Goal: Task Accomplishment & Management: Use online tool/utility

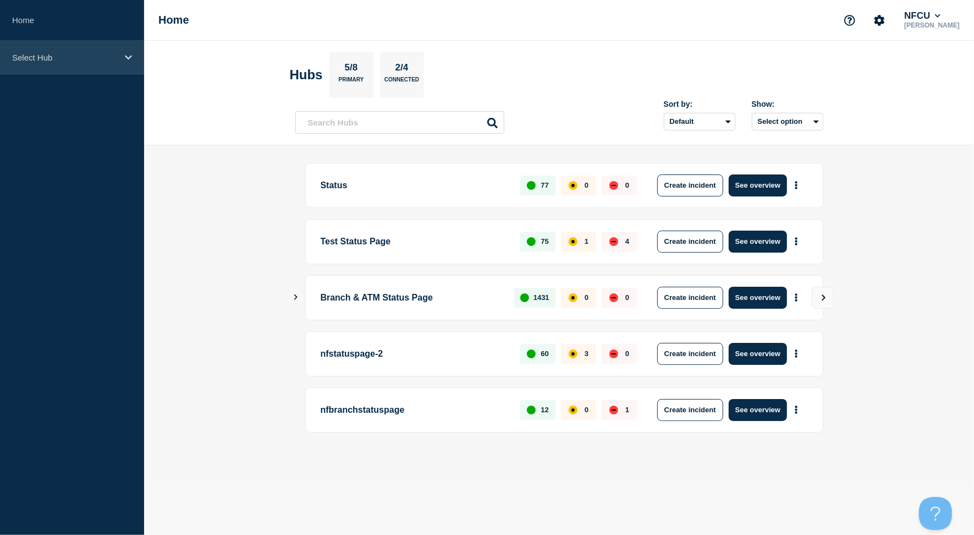
click at [92, 61] on p "Select Hub" at bounding box center [65, 57] width 106 height 9
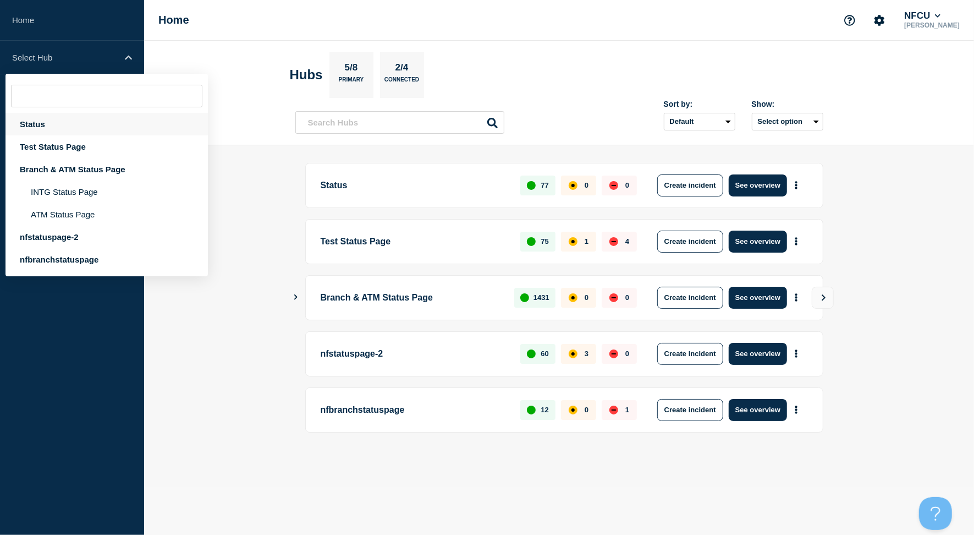
click at [34, 124] on div "Status" at bounding box center [107, 124] width 202 height 23
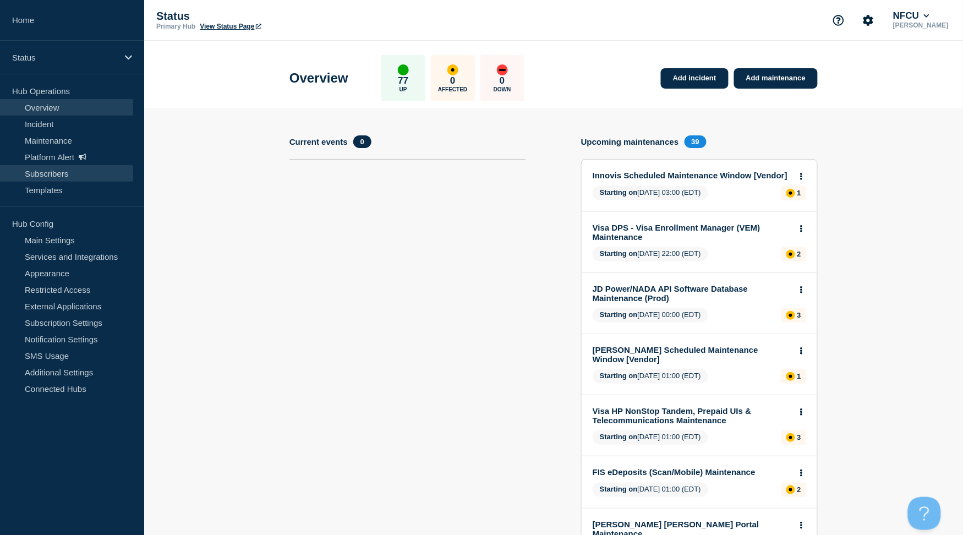
click at [46, 169] on link "Subscribers" at bounding box center [66, 173] width 133 height 17
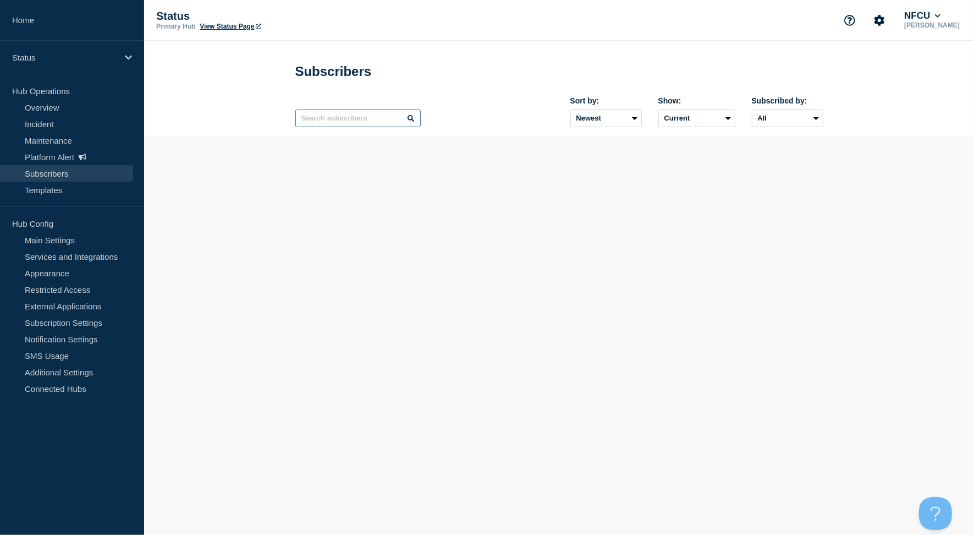
click at [343, 119] on input "text" at bounding box center [357, 118] width 125 height 18
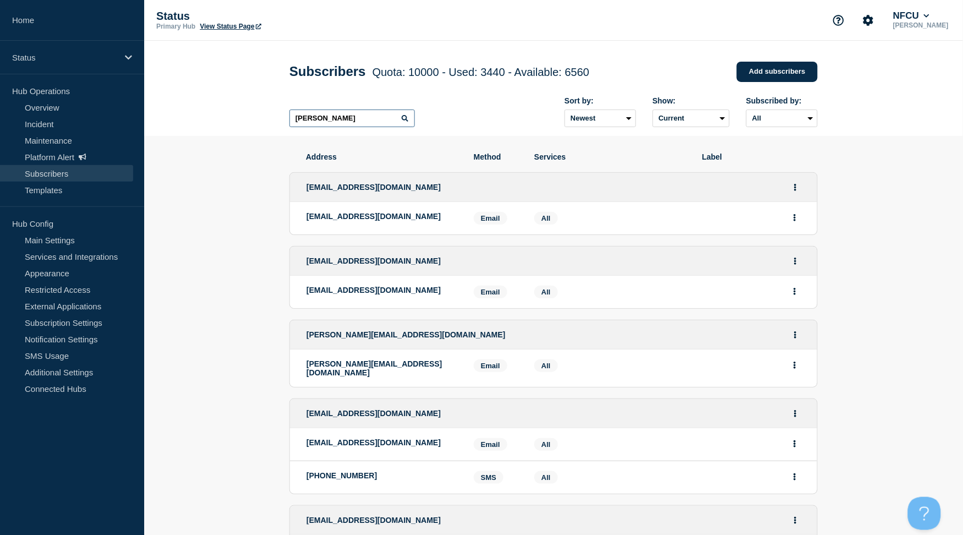
click at [345, 120] on input "[PERSON_NAME]" at bounding box center [351, 118] width 125 height 18
type input "[PERSON_NAME]"
